Goal: Answer question/provide support: Share knowledge or assist other users

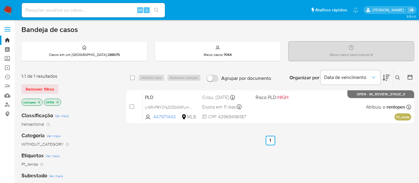
click at [11, 9] on img at bounding box center [8, 10] width 10 height 10
click at [94, 11] on input at bounding box center [93, 10] width 143 height 8
paste input "QOlceV9dxuQwr6GXHLATdkqW"
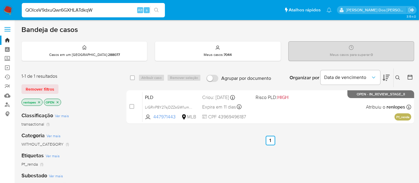
type input "QOlceV9dxuQwr6GXHLATdkqW"
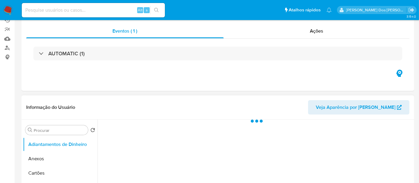
scroll to position [133, 0]
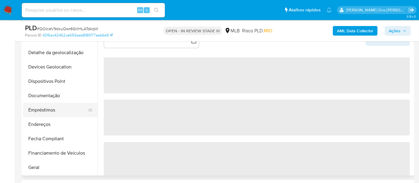
select select "10"
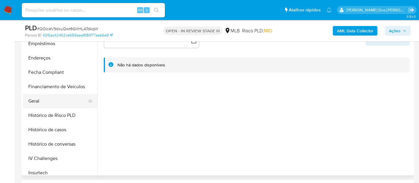
click at [38, 103] on button "Geral" at bounding box center [58, 101] width 70 height 14
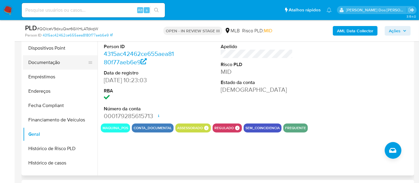
click at [49, 66] on button "Documentação" at bounding box center [58, 62] width 70 height 14
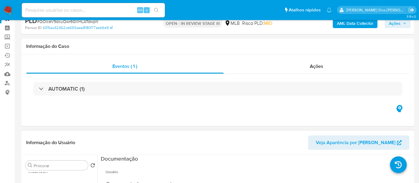
scroll to position [0, 0]
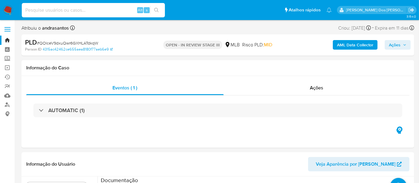
click at [76, 12] on input at bounding box center [93, 10] width 143 height 8
paste input "uDnW0JJmIbYoZ79w1WQpbdEx"
type input "uDnW0JJmIbYoZ79w1WQpbdEx"
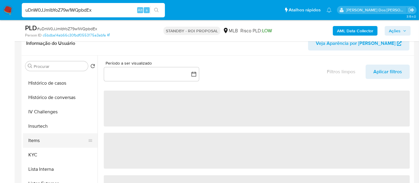
scroll to position [232, 0]
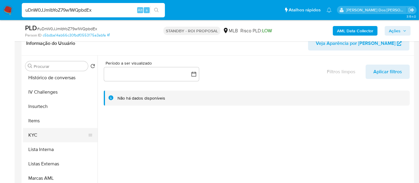
select select "10"
click at [34, 135] on button "KYC" at bounding box center [58, 135] width 70 height 14
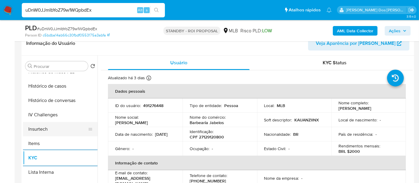
scroll to position [199, 0]
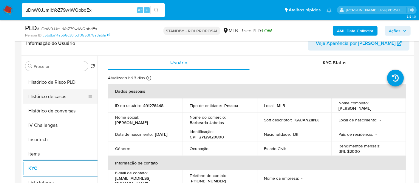
click at [57, 97] on button "Histórico de casos" at bounding box center [58, 96] width 70 height 14
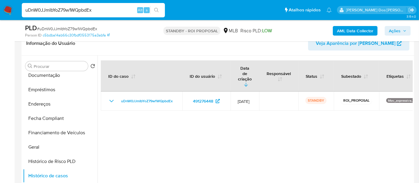
scroll to position [99, 0]
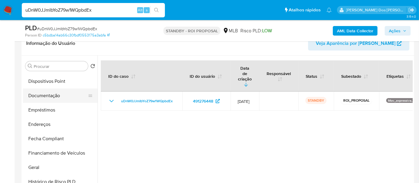
click at [51, 99] on button "Documentação" at bounding box center [58, 95] width 70 height 14
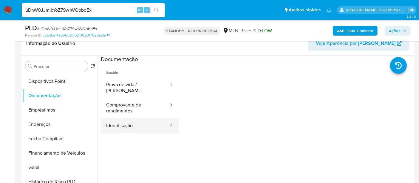
click at [121, 120] on button "Identificação" at bounding box center [135, 125] width 69 height 15
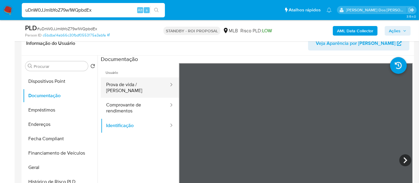
click at [149, 88] on button "Prova de vida / [PERSON_NAME]" at bounding box center [135, 87] width 69 height 20
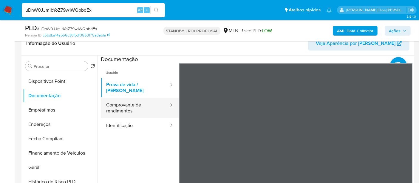
drag, startPoint x: 124, startPoint y: 106, endPoint x: 141, endPoint y: 106, distance: 17.3
click at [124, 106] on button "Comprovante de rendimentos" at bounding box center [135, 108] width 69 height 20
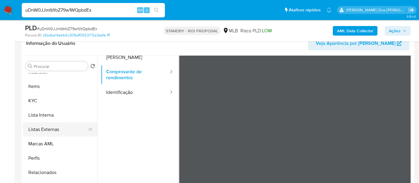
scroll to position [166, 0]
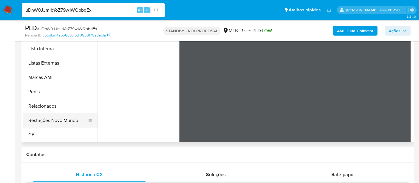
click at [72, 120] on button "Restrições Novo Mundo" at bounding box center [58, 120] width 70 height 14
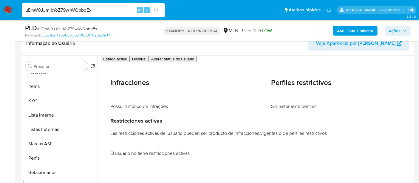
scroll to position [167, 0]
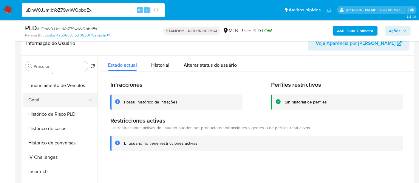
click at [39, 101] on button "Geral" at bounding box center [58, 100] width 70 height 14
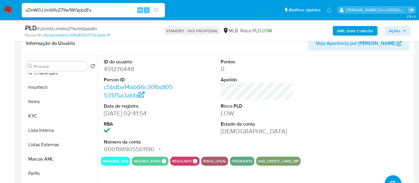
scroll to position [266, 0]
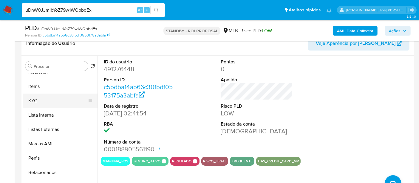
click at [36, 102] on button "KYC" at bounding box center [58, 100] width 70 height 14
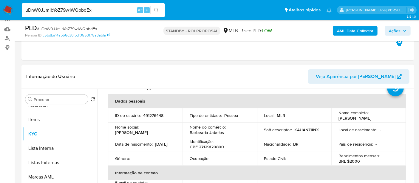
scroll to position [33, 0]
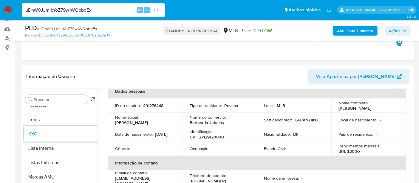
click at [93, 7] on input "uDnW0JJmIbYoZ79w1WQpbdEx" at bounding box center [93, 10] width 143 height 8
type input "simonelopes0610@gmail.com"
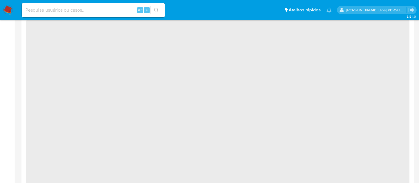
select select "10"
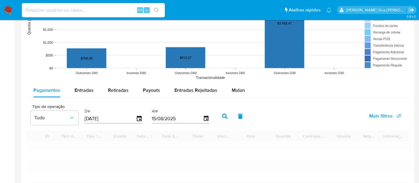
scroll to position [497, 0]
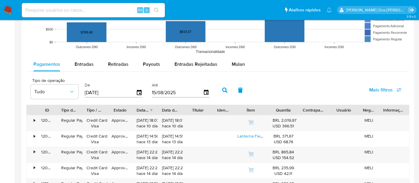
click at [108, 8] on input at bounding box center [93, 10] width 143 height 8
click at [53, 9] on input "renatolopesfiho1011@gmail.com" at bounding box center [93, 10] width 143 height 8
type input "renatolopesfilho1011@gmail.com"
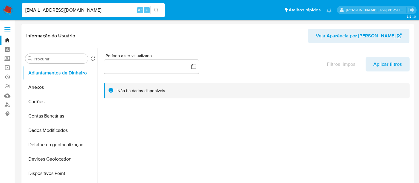
select select "10"
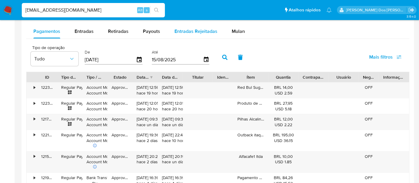
scroll to position [531, 0]
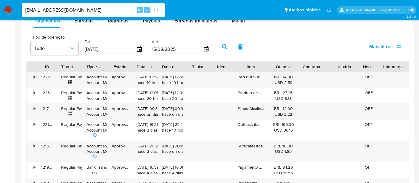
click at [100, 8] on input "renatolopesfilho1011@gmail.com" at bounding box center [93, 10] width 143 height 8
type input "msaluha@yahoo.com"
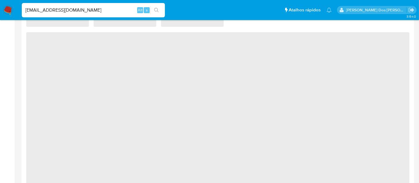
scroll to position [497, 0]
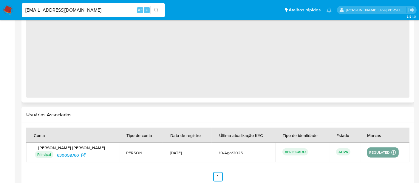
select select "10"
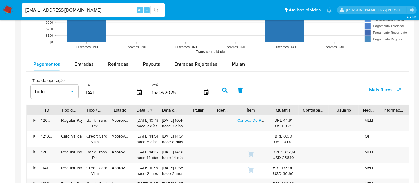
click at [76, 11] on input "msaluha@yahoo.com" at bounding box center [93, 10] width 143 height 8
click at [75, 11] on input "msaluha@yahoo.com" at bounding box center [93, 10] width 143 height 8
paste input "eBInRIt1SSMTKTCXBaWocPt8"
click at [76, 12] on input "msaluha@yahoo.comeBInRIt1SSMTKTCXBaWocPt8" at bounding box center [93, 10] width 143 height 8
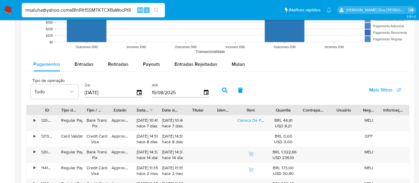
click at [76, 12] on input "msaluha@yahoo.comeBInRIt1SSMTKTCXBaWocPt8" at bounding box center [93, 10] width 143 height 8
paste input
type input "eBInRIt1SSMTKTCXBaWocPt8"
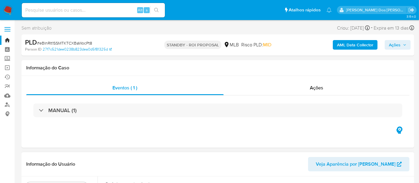
select select "10"
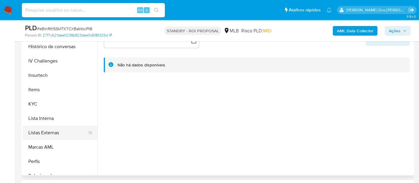
scroll to position [232, 0]
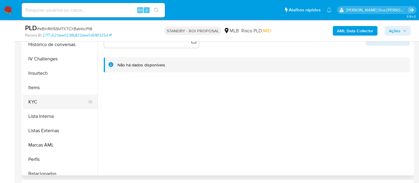
click at [30, 102] on button "KYC" at bounding box center [58, 102] width 70 height 14
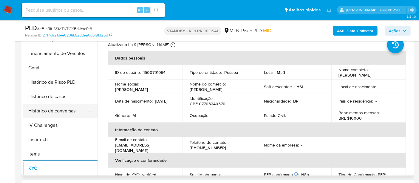
scroll to position [165, 0]
click at [47, 95] on button "Histórico de casos" at bounding box center [58, 97] width 70 height 14
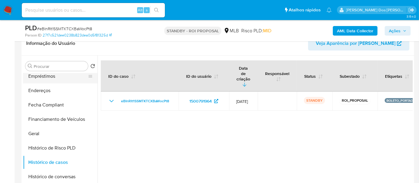
scroll to position [66, 0]
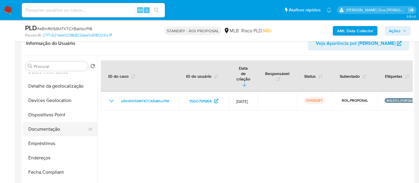
click at [48, 126] on button "Documentação" at bounding box center [58, 129] width 70 height 14
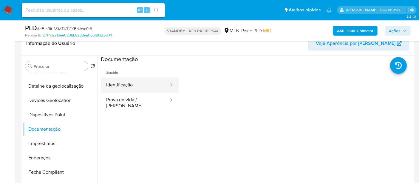
click at [130, 81] on button "Identificação" at bounding box center [135, 84] width 69 height 15
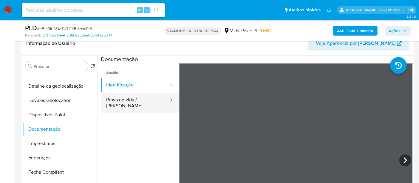
click at [147, 104] on button "Prova de vida / [PERSON_NAME]" at bounding box center [135, 103] width 69 height 20
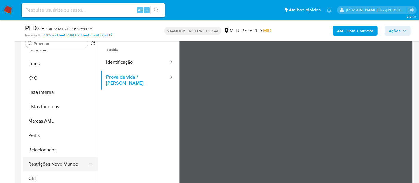
scroll to position [133, 0]
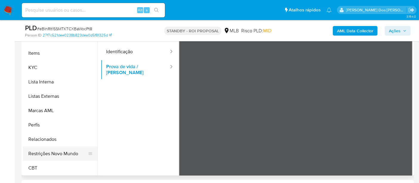
click at [64, 156] on button "Restrições Novo Mundo" at bounding box center [58, 153] width 70 height 14
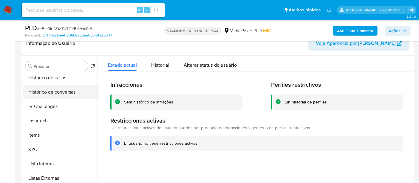
scroll to position [167, 0]
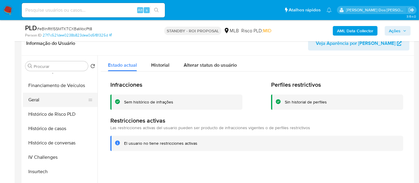
click at [33, 100] on button "Geral" at bounding box center [58, 100] width 70 height 14
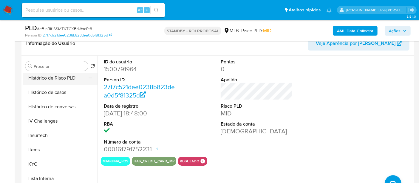
scroll to position [266, 0]
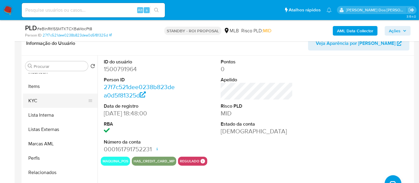
click at [31, 102] on button "KYC" at bounding box center [58, 100] width 70 height 14
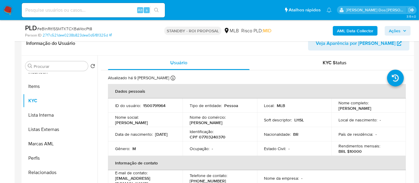
click at [92, 10] on input at bounding box center [93, 10] width 143 height 8
paste input "ChuwreTmlMsRGbLZopSYr3oF"
type input "ChuwreTmlMsRGbLZopSYr3oF"
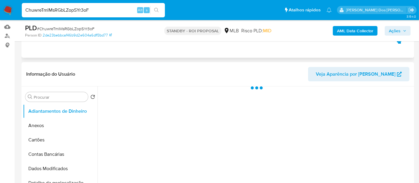
scroll to position [166, 0]
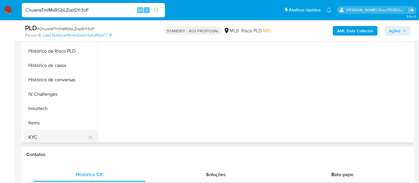
select select "10"
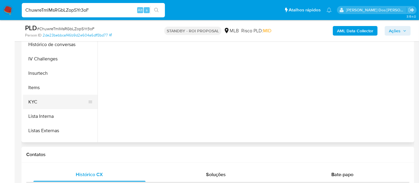
click at [34, 101] on button "KYC" at bounding box center [58, 102] width 70 height 14
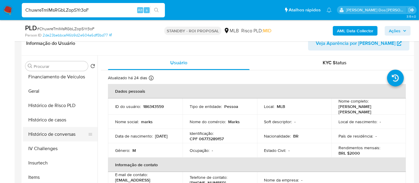
scroll to position [166, 0]
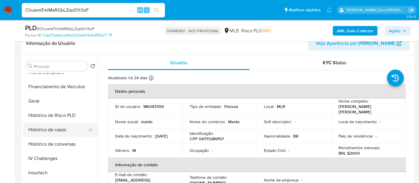
click at [52, 128] on button "Histórico de casos" at bounding box center [58, 129] width 70 height 14
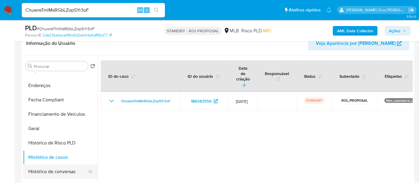
scroll to position [99, 0]
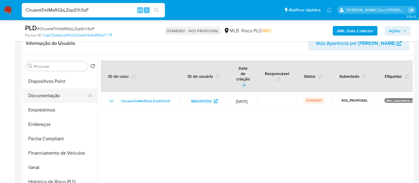
click at [48, 96] on button "Documentação" at bounding box center [58, 95] width 70 height 14
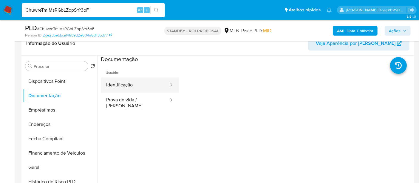
click at [134, 84] on button "Identificação" at bounding box center [135, 84] width 69 height 15
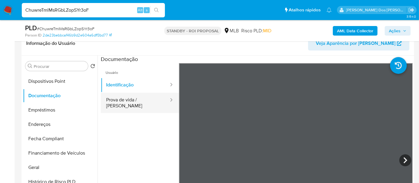
click at [136, 100] on button "Prova de vida / [PERSON_NAME]" at bounding box center [135, 103] width 69 height 20
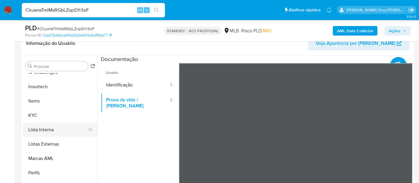
scroll to position [266, 0]
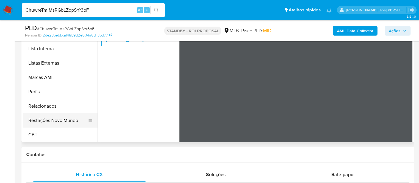
click at [63, 122] on button "Restrições Novo Mundo" at bounding box center [58, 120] width 70 height 14
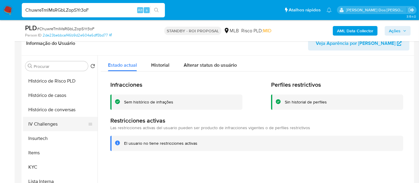
scroll to position [167, 0]
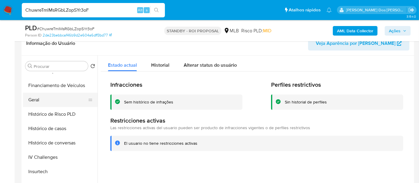
click at [39, 100] on button "Geral" at bounding box center [58, 100] width 70 height 14
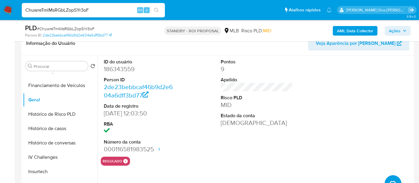
click at [104, 10] on input "ChuwreTmlMsRGbLZopSYr3oF" at bounding box center [93, 10] width 143 height 8
paste input "kWvcNmSQSonwiko1j4ekfNtC"
type input "kWvcNmSQSonwiko1j4ekfNtC"
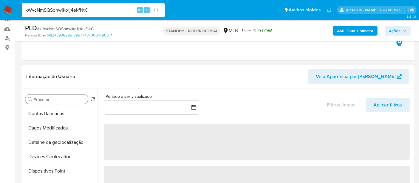
scroll to position [66, 0]
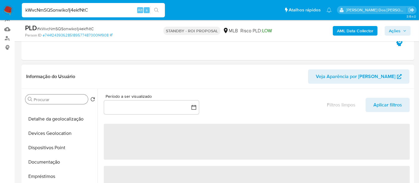
select select "10"
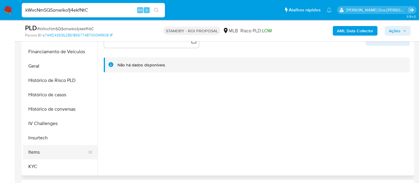
scroll to position [199, 0]
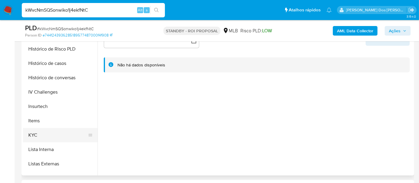
click at [35, 133] on button "KYC" at bounding box center [58, 135] width 70 height 14
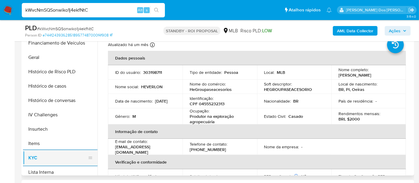
scroll to position [166, 0]
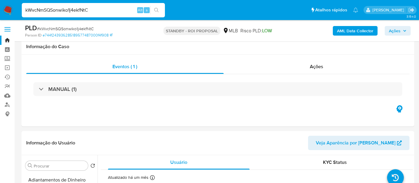
select select "10"
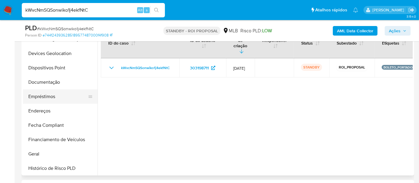
scroll to position [66, 0]
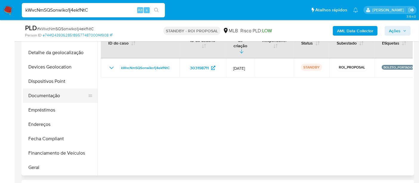
click at [50, 96] on button "Documentação" at bounding box center [58, 95] width 70 height 14
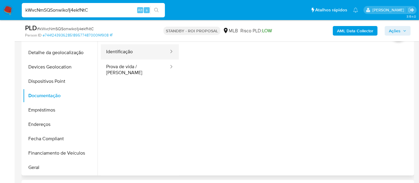
click at [117, 56] on button "Identificação" at bounding box center [135, 51] width 69 height 15
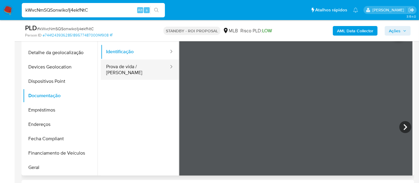
click at [136, 67] on button "Prova de vida / [PERSON_NAME]" at bounding box center [135, 69] width 69 height 20
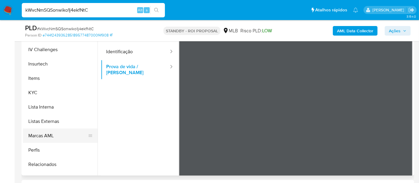
scroll to position [265, 0]
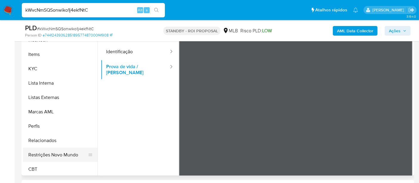
click at [56, 151] on button "Restrições Novo Mundo" at bounding box center [58, 154] width 70 height 14
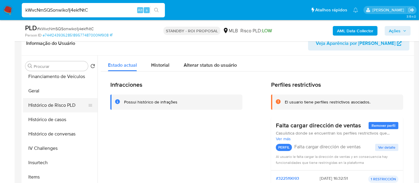
scroll to position [166, 0]
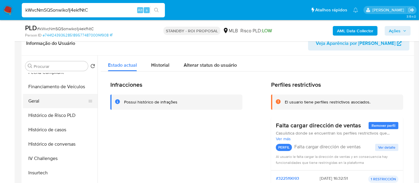
click at [37, 99] on button "Geral" at bounding box center [58, 101] width 70 height 14
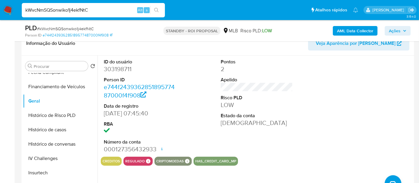
click at [88, 10] on input "kWvcNmSQSonwiko1j4ekfNtC" at bounding box center [93, 10] width 143 height 8
paste input "gXlju93fQP7e7PmVPyo9i6uS"
type input "gXlju93fQP7e7PmVPyo9i6uS"
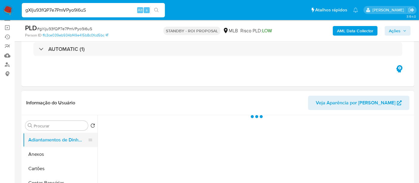
scroll to position [99, 0]
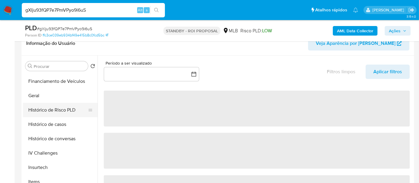
select select "10"
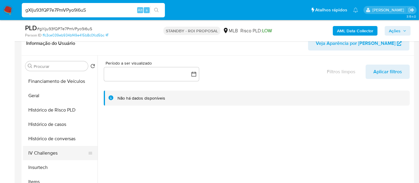
scroll to position [199, 0]
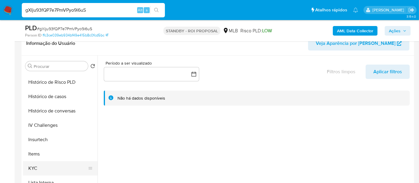
click at [37, 161] on button "KYC" at bounding box center [58, 168] width 70 height 14
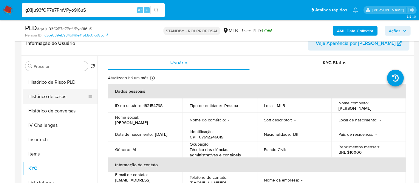
click at [56, 99] on button "Histórico de casos" at bounding box center [58, 96] width 70 height 14
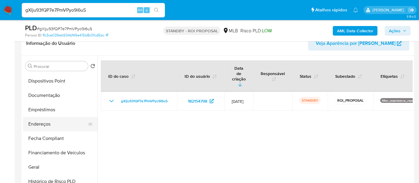
scroll to position [99, 0]
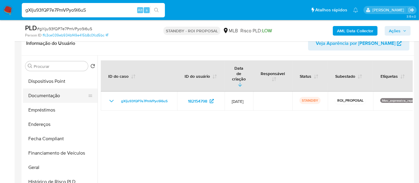
click at [44, 97] on button "Documentação" at bounding box center [58, 95] width 70 height 14
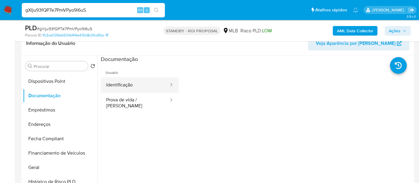
click at [126, 86] on button "Identificação" at bounding box center [135, 84] width 69 height 15
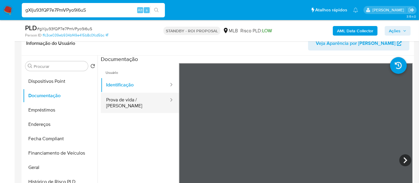
click at [136, 99] on button "Prova de vida / [PERSON_NAME]" at bounding box center [135, 103] width 69 height 20
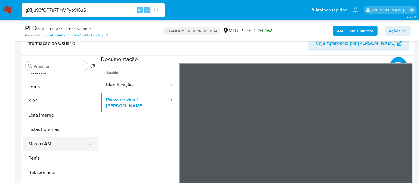
scroll to position [166, 0]
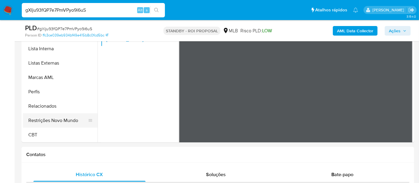
click at [60, 117] on button "Restrições Novo Mundo" at bounding box center [58, 120] width 70 height 14
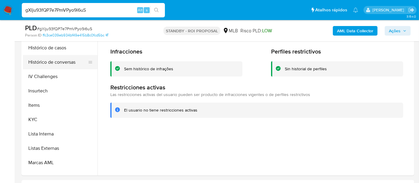
scroll to position [167, 0]
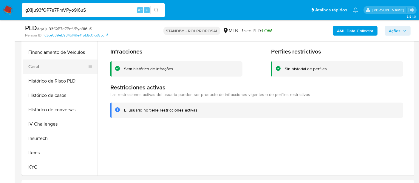
click at [35, 66] on button "Geral" at bounding box center [58, 66] width 70 height 14
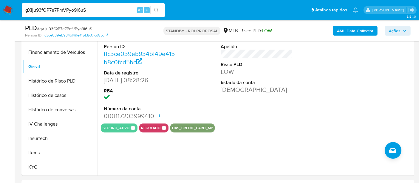
click at [88, 11] on input "gXlju93fQP7e7PmVPyo9i6uS" at bounding box center [93, 10] width 143 height 8
paste input "SlwBn3iSku9ALNI4mFE3B9Qk"
type input "SlwBn3iSku9ALNI4mFE3B9Qk"
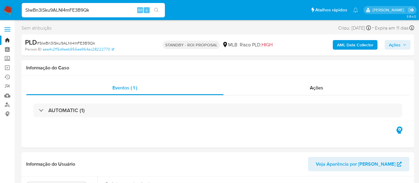
select select "10"
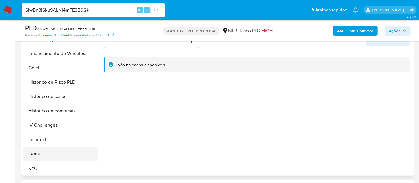
scroll to position [199, 0]
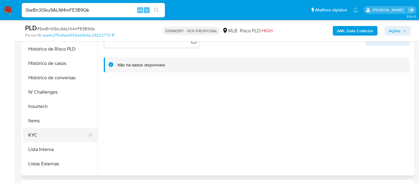
click at [36, 134] on button "KYC" at bounding box center [58, 135] width 70 height 14
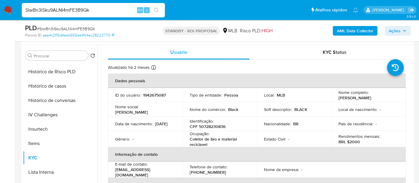
scroll to position [99, 0]
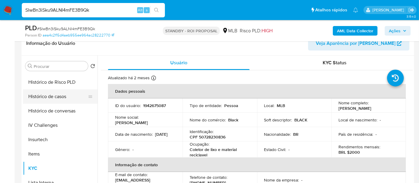
click at [61, 99] on button "Histórico de casos" at bounding box center [58, 96] width 70 height 14
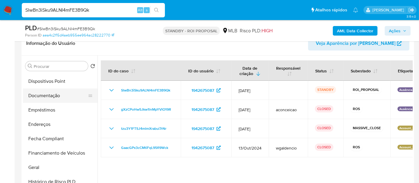
click at [50, 98] on button "Documentação" at bounding box center [58, 95] width 70 height 14
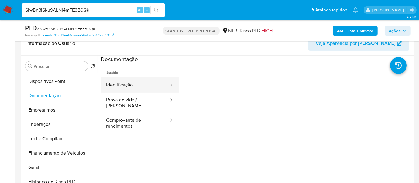
click at [120, 84] on button "Identificação" at bounding box center [135, 84] width 69 height 15
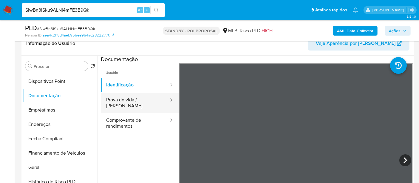
click at [128, 101] on button "Prova de vida / [PERSON_NAME]" at bounding box center [135, 103] width 69 height 20
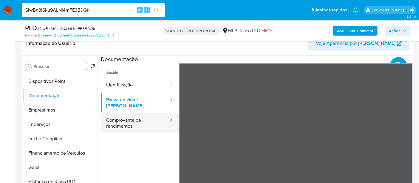
click at [128, 116] on button "Comprovante de rendimentos" at bounding box center [135, 123] width 69 height 20
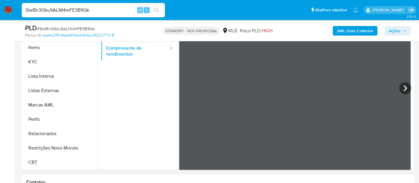
scroll to position [166, 0]
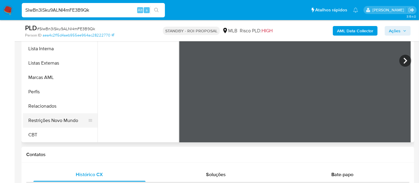
click at [61, 121] on button "Restrições Novo Mundo" at bounding box center [58, 120] width 70 height 14
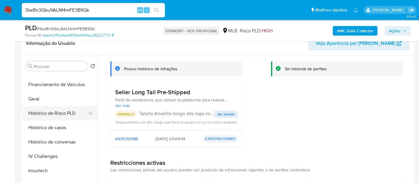
scroll to position [167, 0]
click at [36, 99] on button "Geral" at bounding box center [58, 100] width 70 height 14
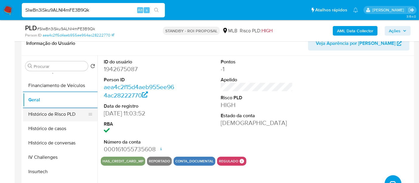
scroll to position [266, 0]
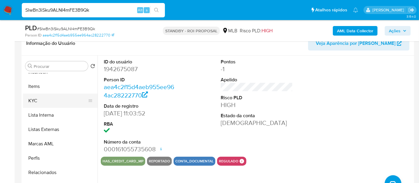
click at [35, 101] on button "KYC" at bounding box center [58, 100] width 70 height 14
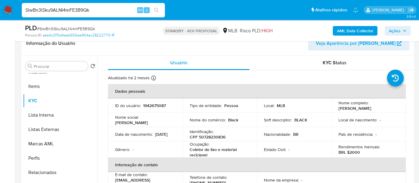
click at [103, 12] on input "SlwBn3iSku9ALNI4mFE3B9Qk" at bounding box center [93, 10] width 143 height 8
paste input "yn2mZtvaNuL3GKduEtZ8gIaJ"
type input "yn2mZtvaNuL3GKduEtZ8gIaJ"
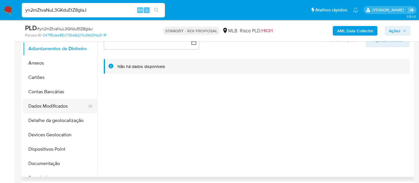
scroll to position [133, 0]
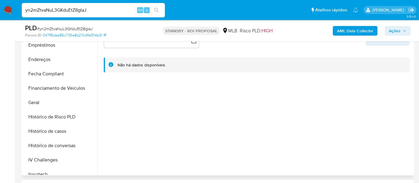
select select "10"
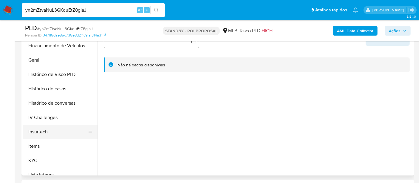
scroll to position [199, 0]
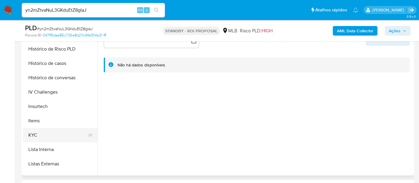
click at [32, 132] on button "KYC" at bounding box center [58, 135] width 70 height 14
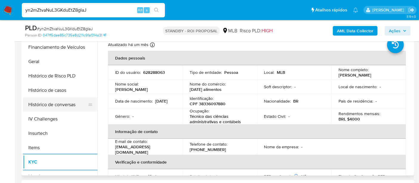
scroll to position [166, 0]
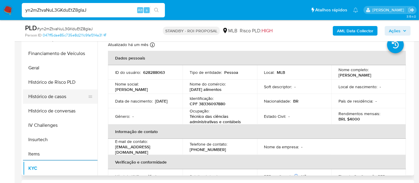
click at [49, 97] on button "Histórico de casos" at bounding box center [58, 96] width 70 height 14
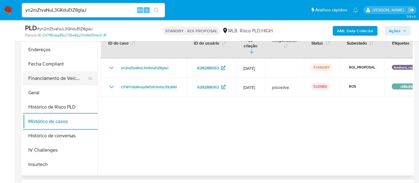
scroll to position [99, 0]
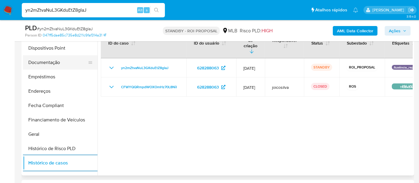
click at [55, 64] on button "Documentação" at bounding box center [58, 62] width 70 height 14
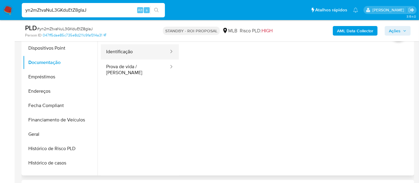
click at [126, 54] on button "Identificação" at bounding box center [135, 51] width 69 height 15
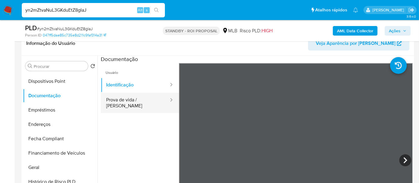
click at [134, 101] on button "Prova de vida / [PERSON_NAME]" at bounding box center [135, 103] width 69 height 20
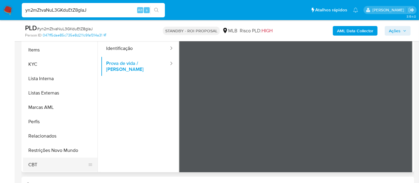
scroll to position [166, 0]
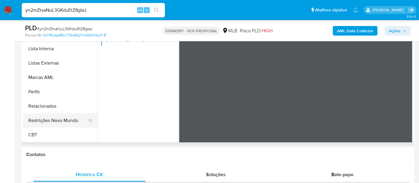
click at [65, 120] on button "Restrições Novo Mundo" at bounding box center [58, 120] width 70 height 14
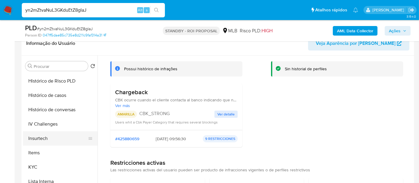
scroll to position [167, 0]
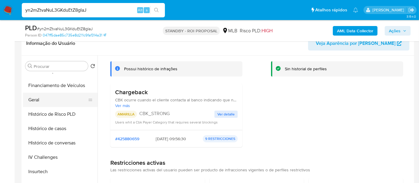
click at [34, 101] on button "Geral" at bounding box center [58, 100] width 70 height 14
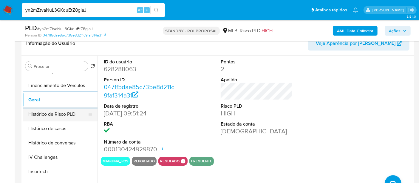
scroll to position [233, 0]
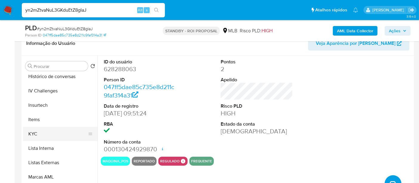
click at [36, 131] on button "KYC" at bounding box center [58, 134] width 70 height 14
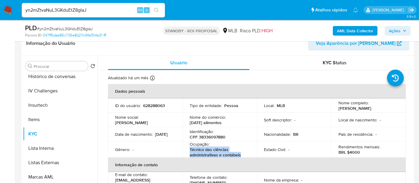
drag, startPoint x: 244, startPoint y: 155, endPoint x: 189, endPoint y: 150, distance: 54.5
click at [190, 150] on p "Técnico das ciências administrativas e contábeis" at bounding box center [219, 152] width 58 height 11
copy p "Técnico das ciências administrativas e contábeis"
click at [108, 8] on input "yn2mZtvaNuL3GKduEtZ8gIaJ" at bounding box center [93, 10] width 143 height 8
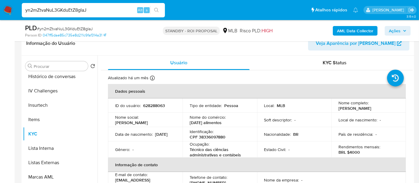
paste input "jXnizf1cfol4ZqyQiyicZkpt"
type input "jXnizf1cfol4ZqyQiyicZkpt"
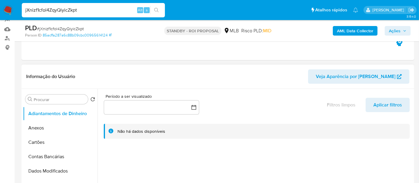
scroll to position [133, 0]
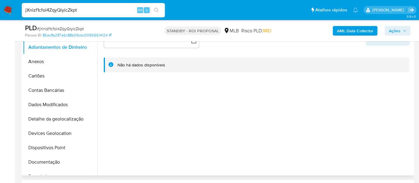
select select "10"
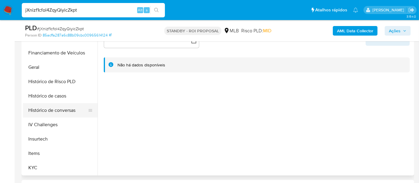
scroll to position [199, 0]
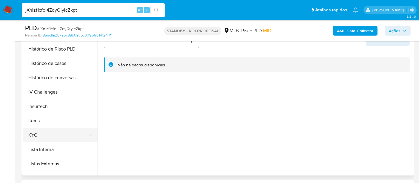
click at [35, 132] on button "KYC" at bounding box center [58, 135] width 70 height 14
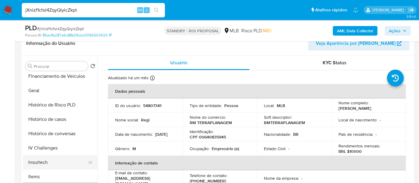
scroll to position [166, 0]
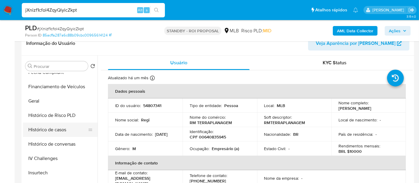
click at [53, 132] on button "Histórico de casos" at bounding box center [58, 129] width 70 height 14
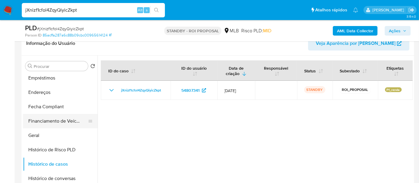
scroll to position [66, 0]
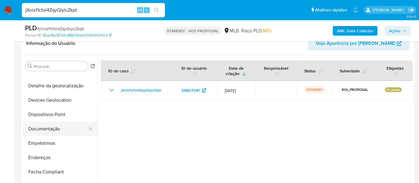
click at [53, 128] on button "Documentação" at bounding box center [58, 129] width 70 height 14
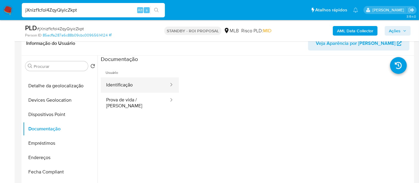
click at [121, 87] on button "Identificação" at bounding box center [135, 84] width 69 height 15
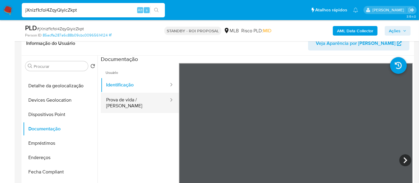
click at [146, 102] on button "Prova de vida / Selfie" at bounding box center [135, 103] width 69 height 20
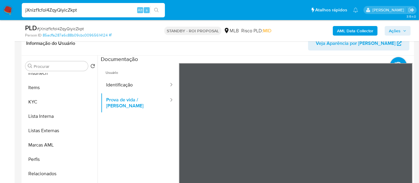
scroll to position [266, 0]
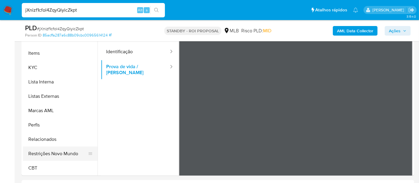
click at [57, 152] on button "Restrições Novo Mundo" at bounding box center [58, 153] width 70 height 14
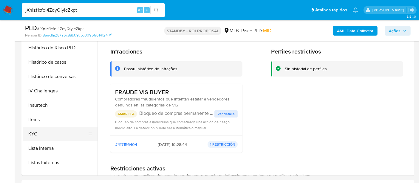
scroll to position [167, 0]
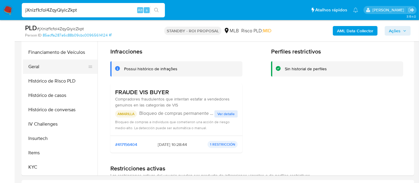
click at [37, 69] on button "Geral" at bounding box center [58, 66] width 70 height 14
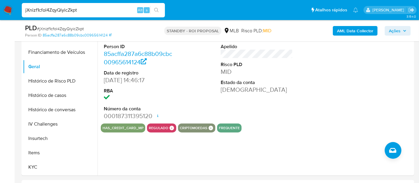
click at [90, 8] on input "jXnizf1cfol4ZqyQiyicZkpt" at bounding box center [93, 10] width 143 height 8
paste input "yTlazssXDA8ktm6lioFBL9g"
type input "yTlazssXDA8ktm6lioFBL9gt"
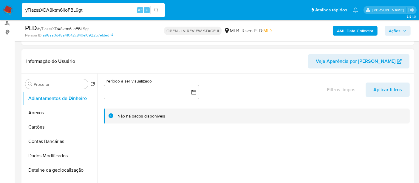
scroll to position [133, 0]
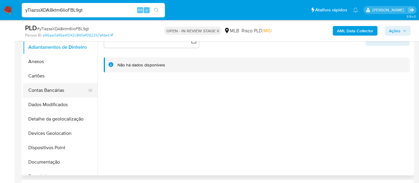
select select "10"
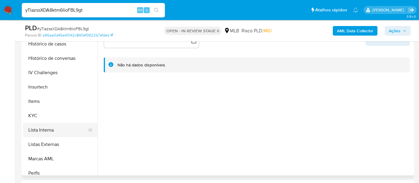
scroll to position [232, 0]
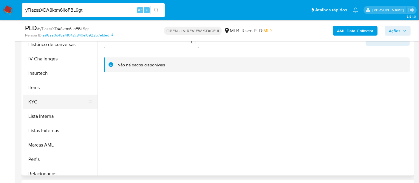
click at [35, 101] on button "KYC" at bounding box center [58, 102] width 70 height 14
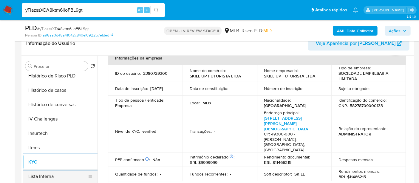
scroll to position [199, 0]
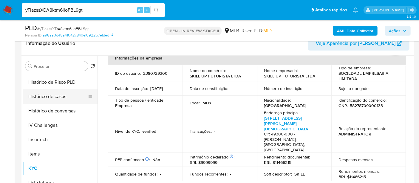
click at [53, 99] on button "Histórico de casos" at bounding box center [58, 96] width 70 height 14
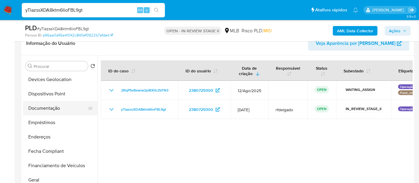
scroll to position [66, 0]
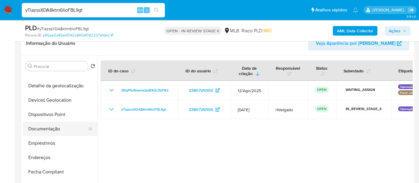
click at [53, 127] on button "Documentação" at bounding box center [58, 129] width 70 height 14
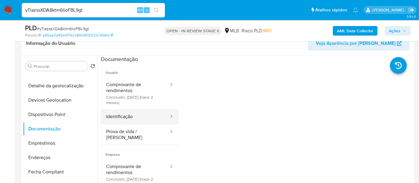
click at [128, 114] on button "Identificação" at bounding box center [135, 116] width 69 height 15
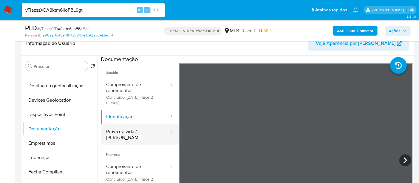
click at [136, 129] on button "Prova de vida / Selfie" at bounding box center [135, 134] width 69 height 20
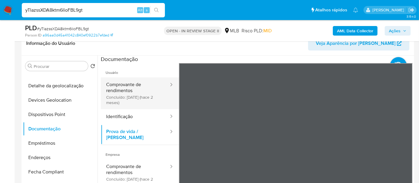
click at [133, 87] on button "Comprovante de rendimentos Concluído: 14/06/2025 (hace 2 meses)" at bounding box center [135, 93] width 69 height 32
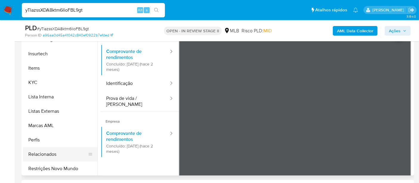
scroll to position [266, 0]
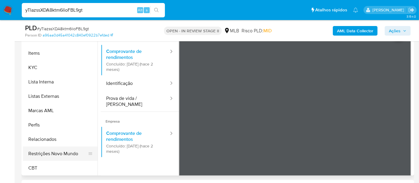
click at [57, 151] on button "Restrições Novo Mundo" at bounding box center [58, 153] width 70 height 14
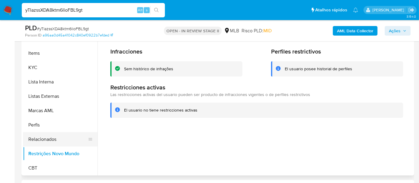
scroll to position [167, 0]
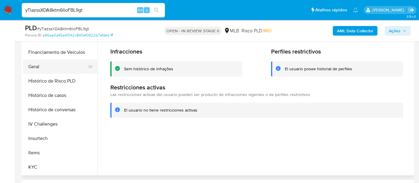
click at [32, 66] on button "Geral" at bounding box center [58, 66] width 70 height 14
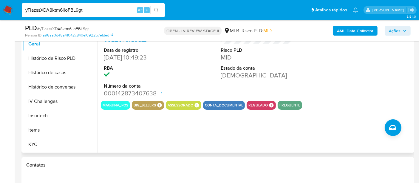
scroll to position [166, 0]
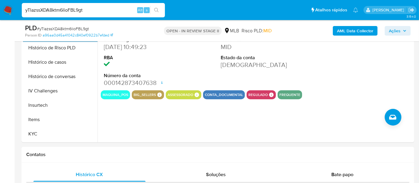
click at [88, 10] on input "yTlazssXDA8ktm6lioFBL9gt" at bounding box center [93, 10] width 143 height 8
paste input "IWIZ2KU6I6BZRP1lj33XoXEP"
type input "IWIZ2KU6I6BZRP1lj33XoXEP"
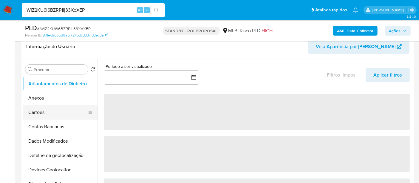
select select "10"
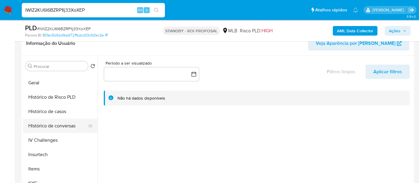
scroll to position [199, 0]
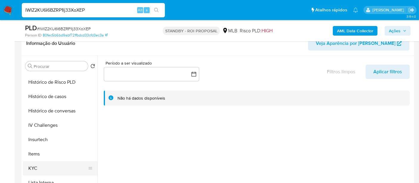
click at [31, 166] on button "KYC" at bounding box center [58, 168] width 70 height 14
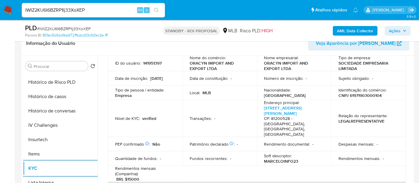
scroll to position [33, 0]
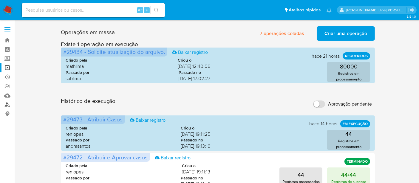
click at [7, 103] on link "Localizador de pessoas" at bounding box center [35, 104] width 71 height 9
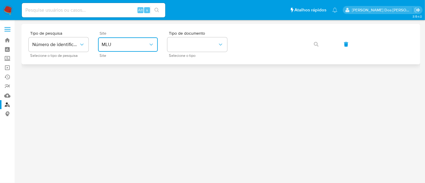
click at [127, 41] on span "MLU" at bounding box center [125, 44] width 47 height 6
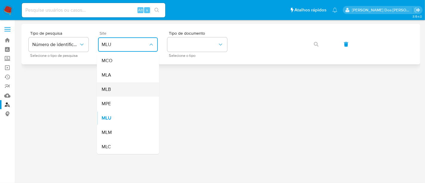
click at [122, 89] on div "MLB" at bounding box center [126, 89] width 49 height 14
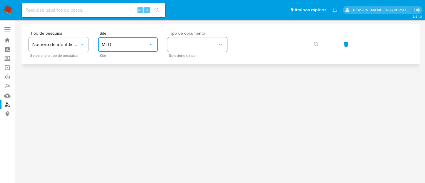
click at [197, 45] on button "identificationType" at bounding box center [197, 44] width 60 height 14
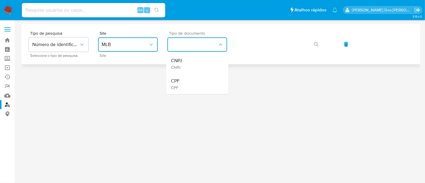
drag, startPoint x: 193, startPoint y: 64, endPoint x: 221, endPoint y: 53, distance: 30.1
click at [193, 63] on div "CNPJ CNPJ" at bounding box center [195, 63] width 49 height 20
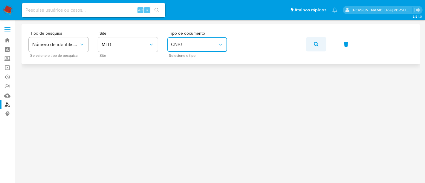
click at [317, 43] on icon "button" at bounding box center [315, 44] width 5 height 5
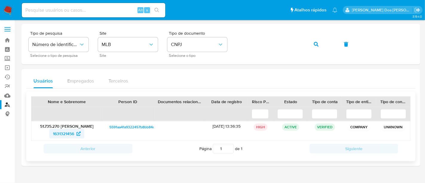
click at [68, 132] on span "1631321456" at bounding box center [63, 134] width 21 height 10
click at [313, 42] on icon "button" at bounding box center [315, 44] width 5 height 5
click at [85, 10] on input at bounding box center [93, 10] width 143 height 8
paste input "2380729298"
type input "2380729298"
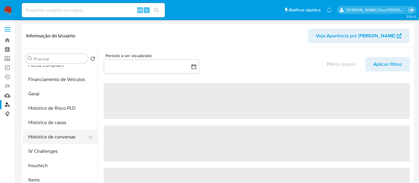
scroll to position [166, 0]
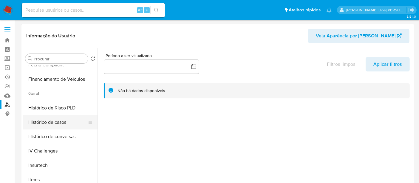
click at [59, 124] on button "Histórico de casos" at bounding box center [58, 122] width 70 height 14
select select "10"
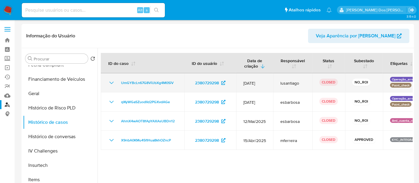
click at [111, 84] on icon "Mostrar/Ocultar" at bounding box center [111, 82] width 7 height 7
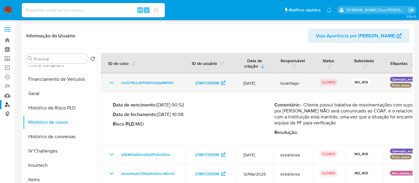
click at [111, 83] on icon "Mostrar/Ocultar" at bounding box center [111, 82] width 7 height 7
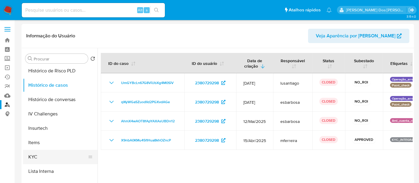
scroll to position [232, 0]
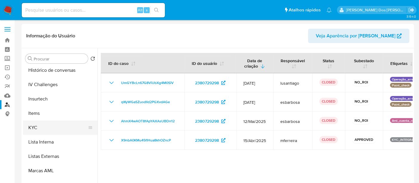
click at [33, 126] on button "KYC" at bounding box center [58, 127] width 70 height 14
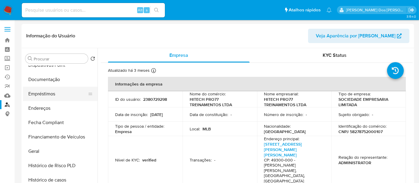
scroll to position [99, 0]
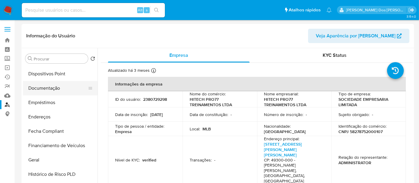
click at [48, 91] on button "Documentação" at bounding box center [58, 88] width 70 height 14
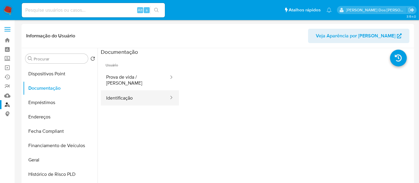
click at [135, 96] on button "Identificação" at bounding box center [135, 97] width 69 height 15
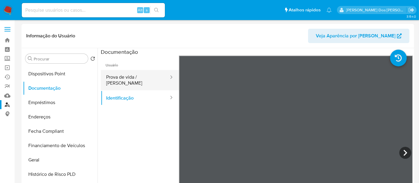
click at [141, 81] on button "Prova de vida / [PERSON_NAME]" at bounding box center [135, 80] width 69 height 20
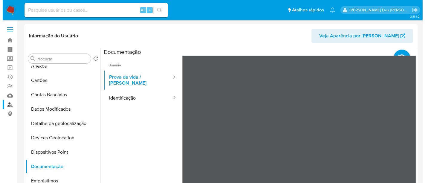
scroll to position [0, 0]
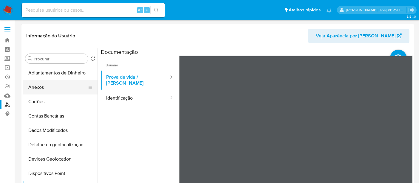
click at [41, 90] on button "Anexos" at bounding box center [58, 87] width 70 height 14
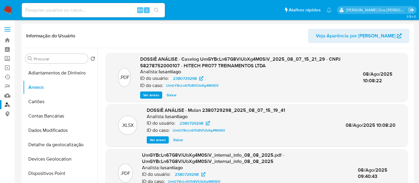
click at [147, 93] on span "Ver anexo" at bounding box center [151, 95] width 16 height 6
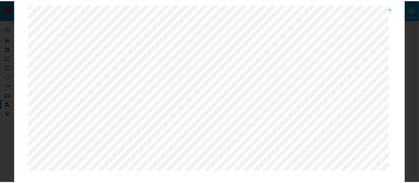
scroll to position [31, 0]
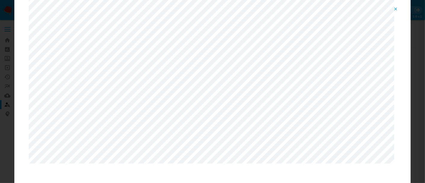
click at [395, 8] on icon "Attachment preview" at bounding box center [395, 9] width 5 height 5
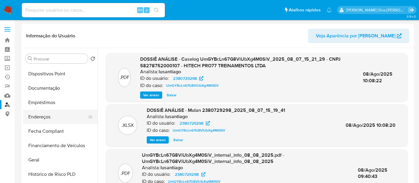
scroll to position [166, 0]
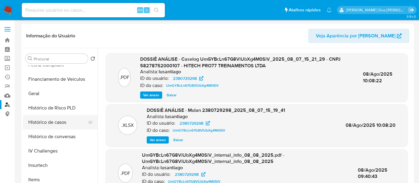
click at [44, 122] on button "Histórico de casos" at bounding box center [58, 122] width 70 height 14
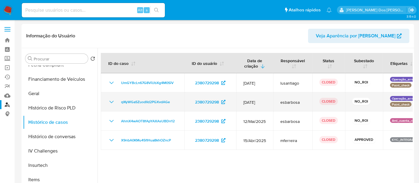
click at [110, 100] on icon "Mostrar/Ocultar" at bounding box center [111, 101] width 7 height 7
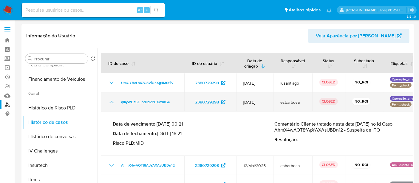
click at [110, 100] on icon "Mostrar/Ocultar" at bounding box center [111, 101] width 7 height 7
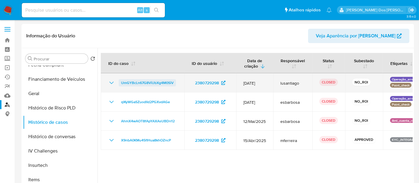
drag, startPoint x: 180, startPoint y: 83, endPoint x: 121, endPoint y: 84, distance: 58.8
click at [121, 84] on td "UmGYBcLn67G8ViUbXg4M0SiV" at bounding box center [143, 82] width 84 height 19
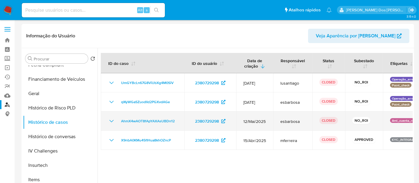
click at [110, 122] on icon "Mostrar/Ocultar" at bounding box center [111, 120] width 7 height 7
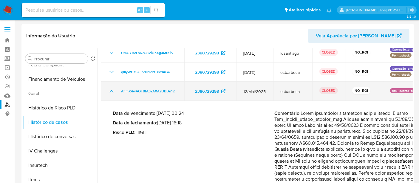
scroll to position [0, 0]
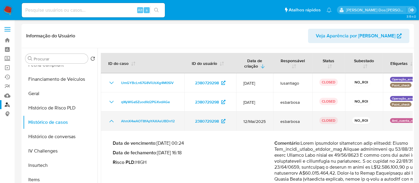
click at [111, 122] on icon "Mostrar/Ocultar" at bounding box center [111, 120] width 7 height 7
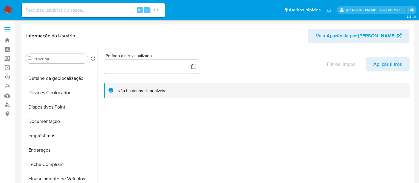
select select "10"
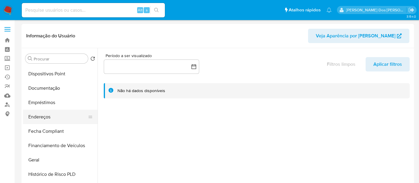
scroll to position [166, 0]
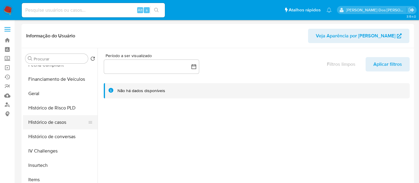
click at [47, 122] on button "Histórico de casos" at bounding box center [58, 122] width 70 height 14
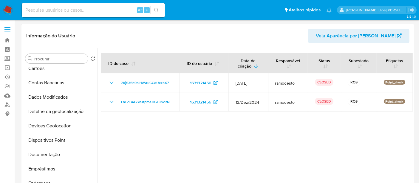
scroll to position [0, 0]
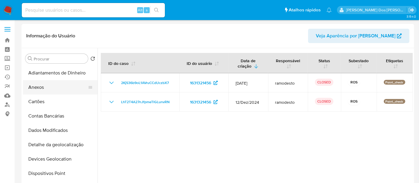
click at [37, 88] on button "Anexos" at bounding box center [58, 87] width 70 height 14
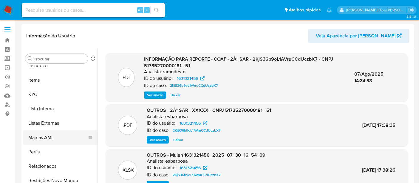
scroll to position [266, 0]
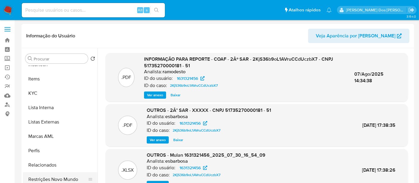
click at [65, 177] on button "Restrições Novo Mundo" at bounding box center [58, 179] width 70 height 14
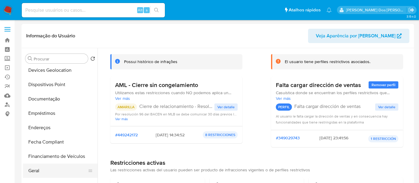
scroll to position [1, 0]
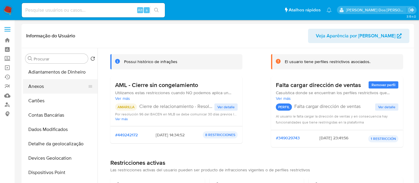
click at [36, 87] on button "Anexos" at bounding box center [58, 86] width 70 height 14
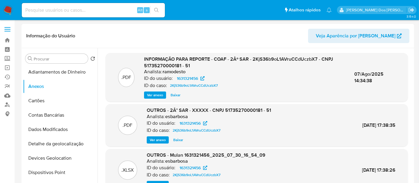
click at [157, 97] on span "Ver anexo" at bounding box center [155, 95] width 16 height 6
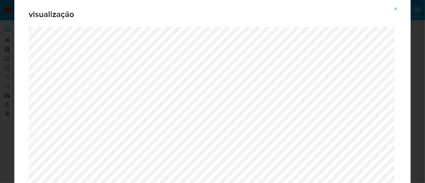
click at [395, 9] on icon "Attachment preview" at bounding box center [395, 9] width 5 height 5
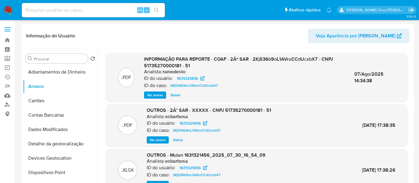
click at [77, 8] on input at bounding box center [93, 10] width 143 height 8
paste input "AhmX4wAOT8fApYAXAsUBDn12"
type input "AhmX4wAOT8fApYAXAsUBDn12"
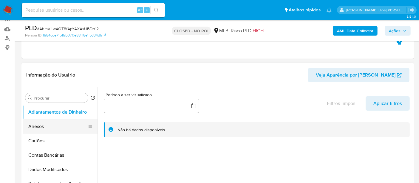
scroll to position [99, 0]
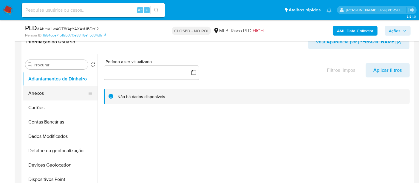
select select "10"
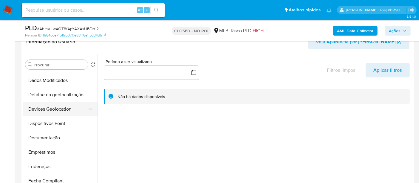
scroll to position [66, 0]
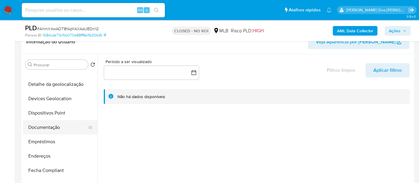
click at [40, 128] on button "Documentação" at bounding box center [58, 127] width 70 height 14
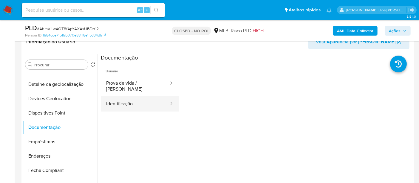
click at [124, 96] on button "Identificação" at bounding box center [135, 103] width 69 height 15
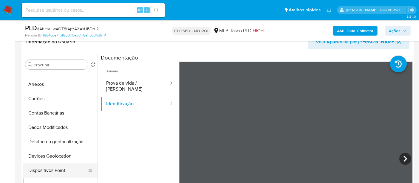
scroll to position [0, 0]
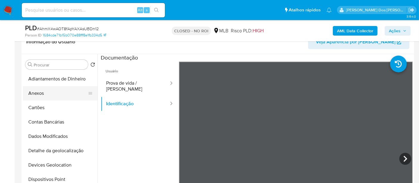
click at [39, 93] on button "Anexos" at bounding box center [58, 93] width 70 height 14
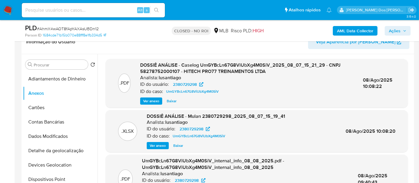
click at [151, 99] on span "Ver anexo" at bounding box center [151, 101] width 16 height 6
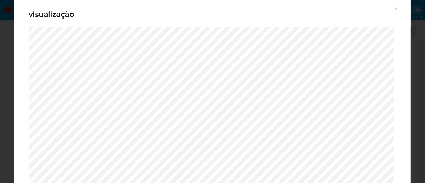
click at [397, 10] on icon "Attachment preview" at bounding box center [395, 9] width 5 height 5
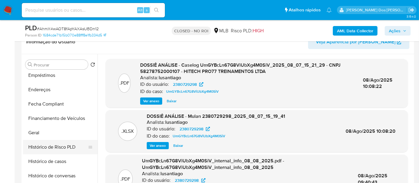
scroll to position [199, 0]
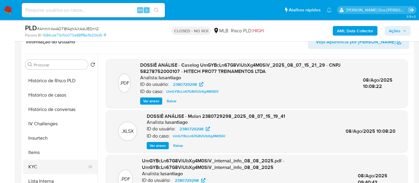
click at [33, 166] on button "KYC" at bounding box center [58, 166] width 70 height 14
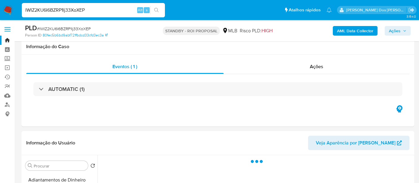
select select "10"
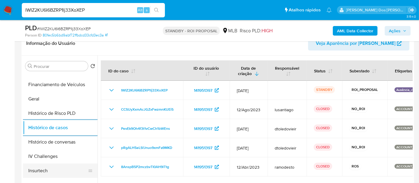
scroll to position [133, 0]
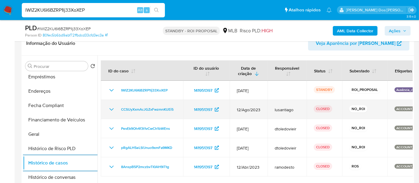
click at [110, 110] on icon "Mostrar/Ocultar" at bounding box center [111, 109] width 7 height 7
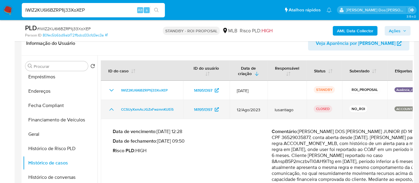
click at [110, 110] on icon "Mostrar/Ocultar" at bounding box center [111, 109] width 7 height 7
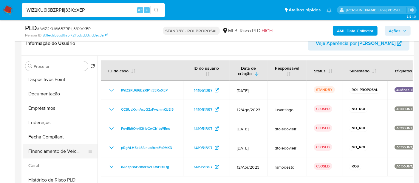
scroll to position [66, 0]
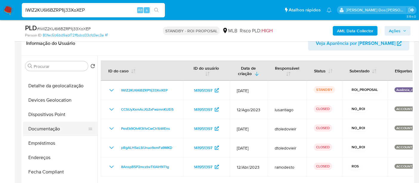
click at [42, 124] on button "Documentação" at bounding box center [58, 129] width 70 height 14
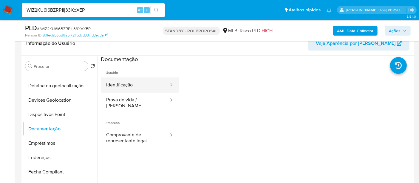
click at [134, 92] on ul "Identificação Prova de vida / Selfie" at bounding box center [140, 95] width 78 height 36
click at [132, 88] on button "Identificação" at bounding box center [135, 84] width 69 height 15
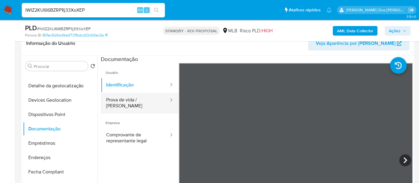
click at [131, 96] on button "Prova de vida / Selfie" at bounding box center [135, 103] width 69 height 20
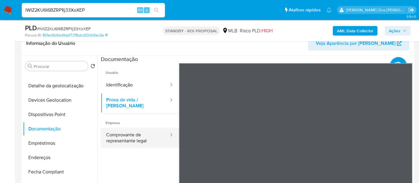
click at [130, 132] on button "Comprovante de representante legal" at bounding box center [135, 137] width 69 height 20
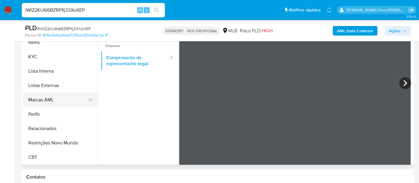
scroll to position [166, 0]
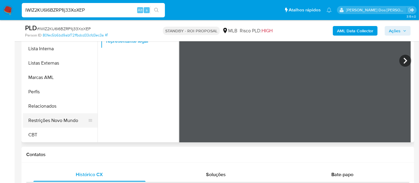
click at [61, 122] on button "Restrições Novo Mundo" at bounding box center [58, 120] width 70 height 14
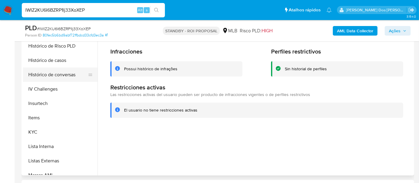
scroll to position [167, 0]
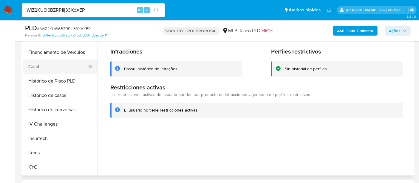
click at [33, 67] on button "Geral" at bounding box center [58, 66] width 70 height 14
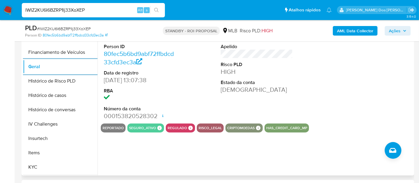
scroll to position [233, 0]
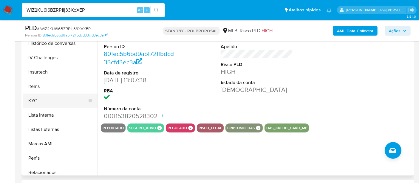
click at [36, 102] on button "KYC" at bounding box center [58, 100] width 70 height 14
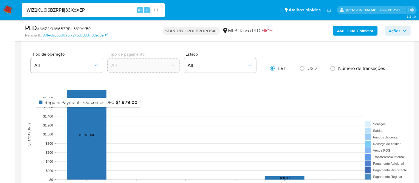
scroll to position [597, 0]
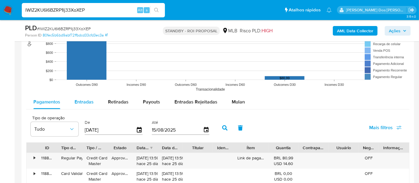
click at [85, 100] on span "Entradas" at bounding box center [84, 101] width 19 height 7
select select "10"
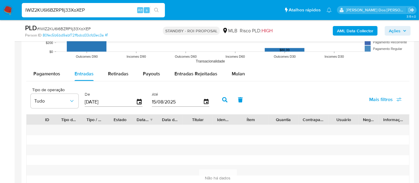
scroll to position [663, 0]
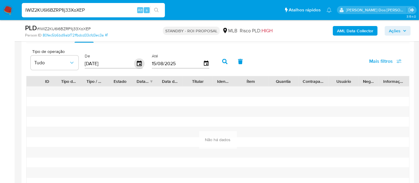
click at [137, 64] on icon "button" at bounding box center [139, 63] width 5 height 5
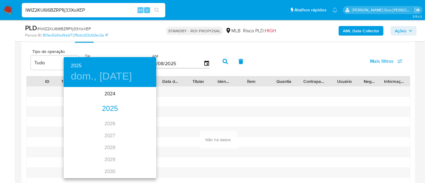
click at [108, 105] on div "2025" at bounding box center [110, 109] width 93 height 12
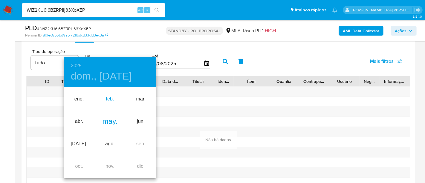
click at [111, 99] on div "feb." at bounding box center [109, 99] width 31 height 22
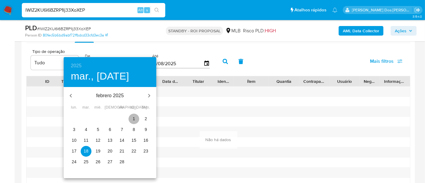
drag, startPoint x: 135, startPoint y: 118, endPoint x: 150, endPoint y: 111, distance: 16.8
click at [135, 118] on p "1" at bounding box center [134, 119] width 2 height 6
type input "01/02/2025"
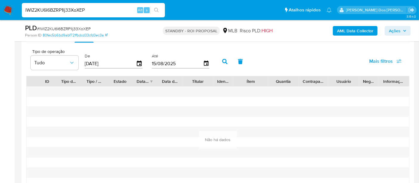
click at [222, 61] on icon "button" at bounding box center [224, 61] width 5 height 5
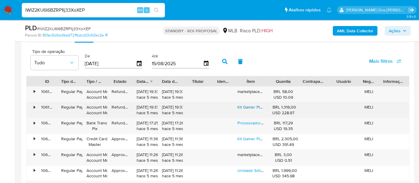
click at [253, 104] on link "Kit Gamer Placa Mãe Huananzhi Qd4 3.0 Xeon E5 2698 V4 16gb" at bounding box center [297, 107] width 119 height 6
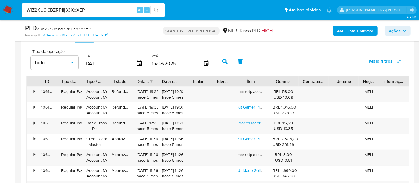
click at [104, 12] on input "IWIZ2KU6I6BZRP1lj33XoXEP" at bounding box center [93, 10] width 143 height 8
click at [104, 11] on input "IWIZ2KU6I6BZRP1lj33XoXEP" at bounding box center [93, 10] width 143 height 8
paste input "t3Z9PRMwdPWH7kLEznlAlZX"
type input "t3Z9PRMwdPWH7kLEznlAlZXP"
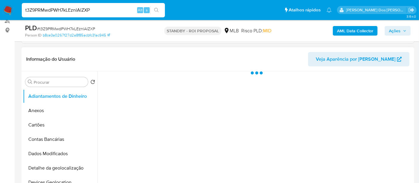
scroll to position [133, 0]
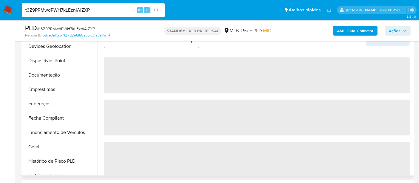
select select "10"
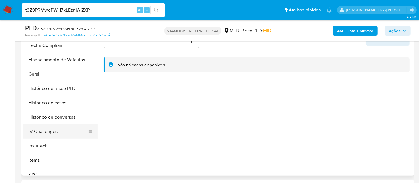
scroll to position [166, 0]
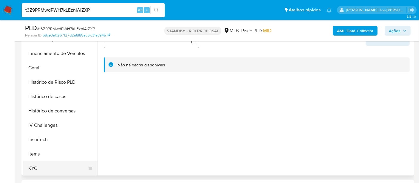
click at [37, 166] on button "KYC" at bounding box center [58, 168] width 70 height 14
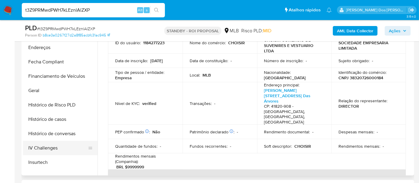
scroll to position [133, 0]
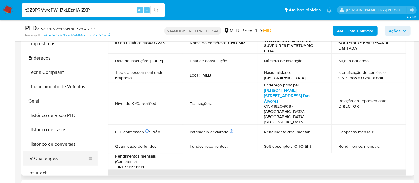
click at [59, 132] on button "Histórico de casos" at bounding box center [60, 129] width 75 height 14
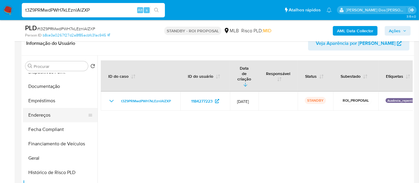
scroll to position [66, 0]
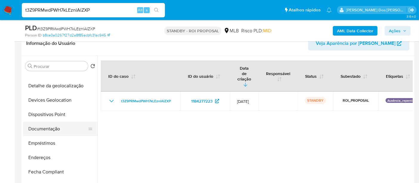
click at [47, 125] on button "Documentação" at bounding box center [58, 129] width 70 height 14
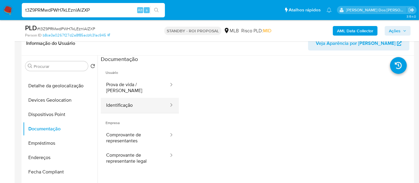
click at [135, 102] on button "Identificação" at bounding box center [135, 105] width 69 height 15
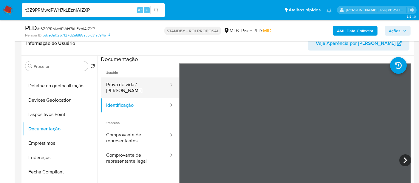
click at [128, 86] on button "Prova de vida / Selfie" at bounding box center [135, 87] width 69 height 20
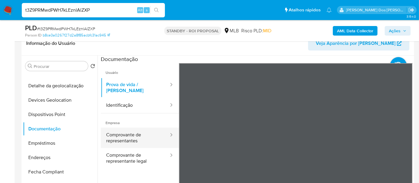
click at [122, 134] on button "Comprovante de representantes" at bounding box center [135, 137] width 69 height 20
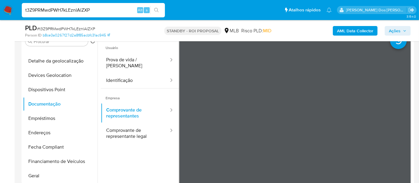
scroll to position [133, 0]
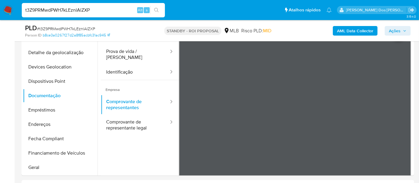
click at [82, 29] on span "# t3Z9PRMwdPWH7kLEznlAlZXP" at bounding box center [66, 29] width 58 height 6
copy span "t3Z9PRMwdPWH7kLEznlAlZXP"
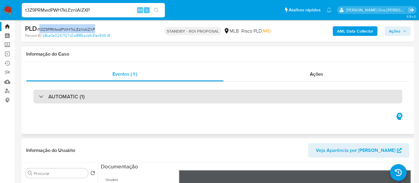
scroll to position [0, 0]
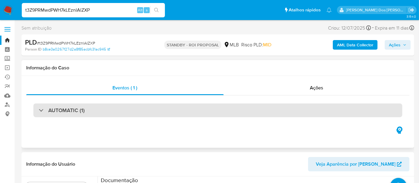
click at [130, 108] on div "AUTOMATIC (1)" at bounding box center [217, 110] width 369 height 14
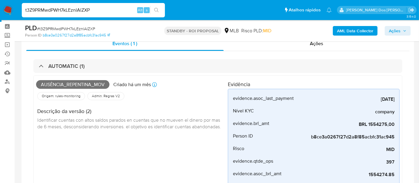
scroll to position [33, 0]
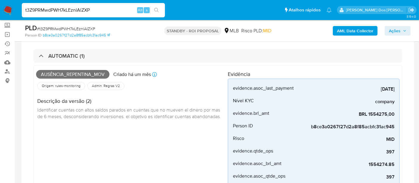
click at [7, 10] on img at bounding box center [8, 10] width 10 height 10
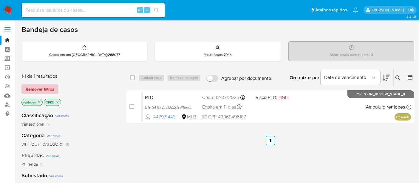
click at [45, 85] on span "Remover filtros" at bounding box center [40, 89] width 29 height 8
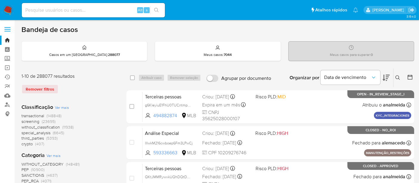
click at [397, 78] on icon at bounding box center [398, 77] width 5 height 5
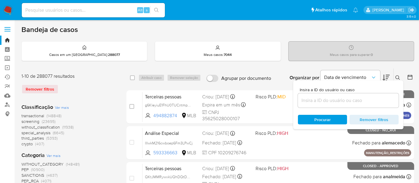
click at [346, 100] on input at bounding box center [348, 100] width 101 height 8
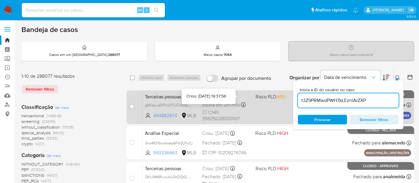
type input "t3Z9PRMwdPWH7kLEznlAlZXP"
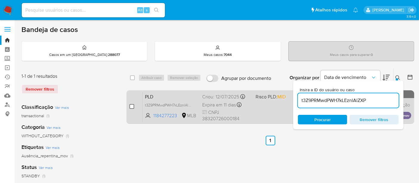
click at [130, 107] on input "checkbox" at bounding box center [132, 106] width 5 height 5
checkbox input "true"
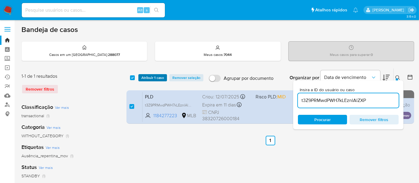
click at [151, 78] on span "Atribuir 1 caso" at bounding box center [153, 78] width 23 height 6
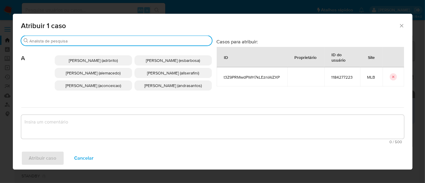
click at [140, 39] on input "Procurar" at bounding box center [120, 40] width 180 height 5
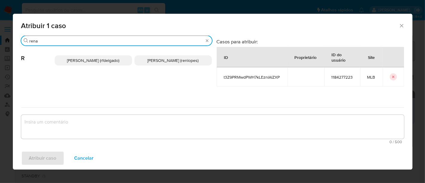
type input "rena"
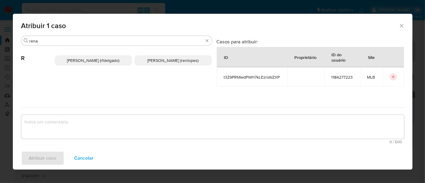
click at [109, 60] on span "[PERSON_NAME] (rfdelgado)" at bounding box center [93, 60] width 52 height 6
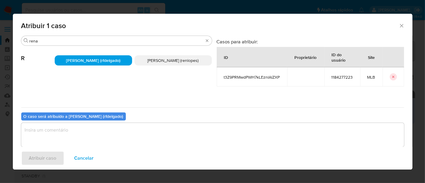
click at [124, 130] on textarea "assign-modal" at bounding box center [212, 135] width 382 height 24
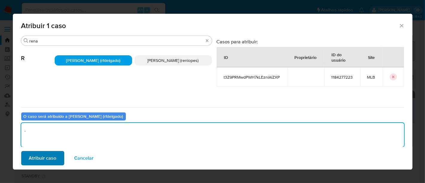
type textarea "."
click at [45, 155] on span "Atribuir caso" at bounding box center [42, 157] width 27 height 13
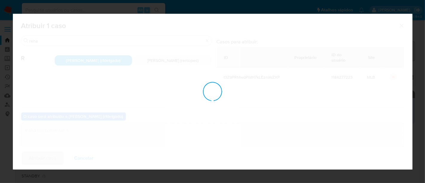
checkbox input "false"
